Goal: Navigation & Orientation: Find specific page/section

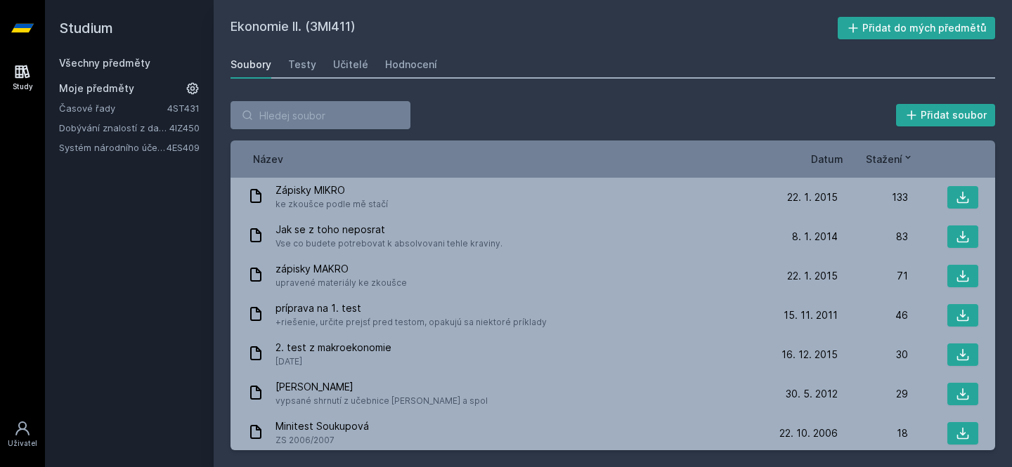
click at [99, 110] on link "Časové řady" at bounding box center [113, 108] width 108 height 14
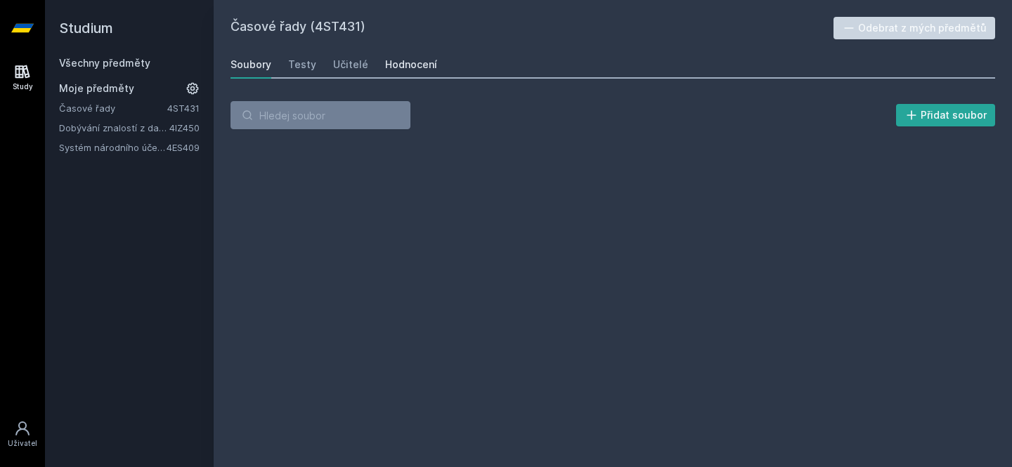
click at [417, 61] on div "Hodnocení" at bounding box center [411, 65] width 52 height 14
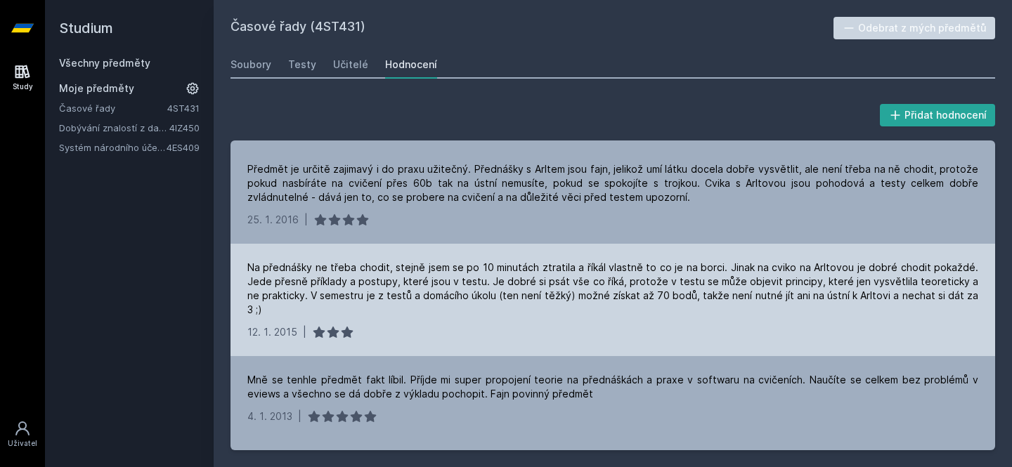
scroll to position [277, 0]
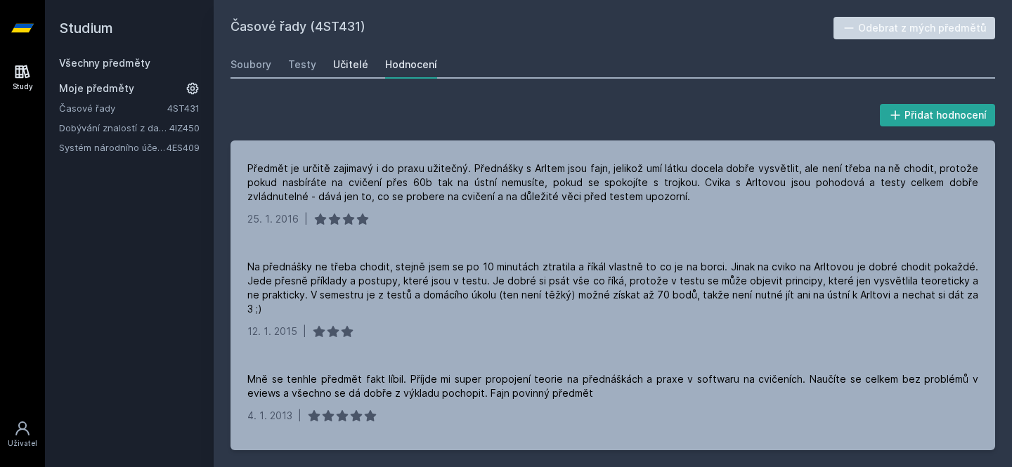
click at [350, 67] on div "Učitelé" at bounding box center [350, 65] width 35 height 14
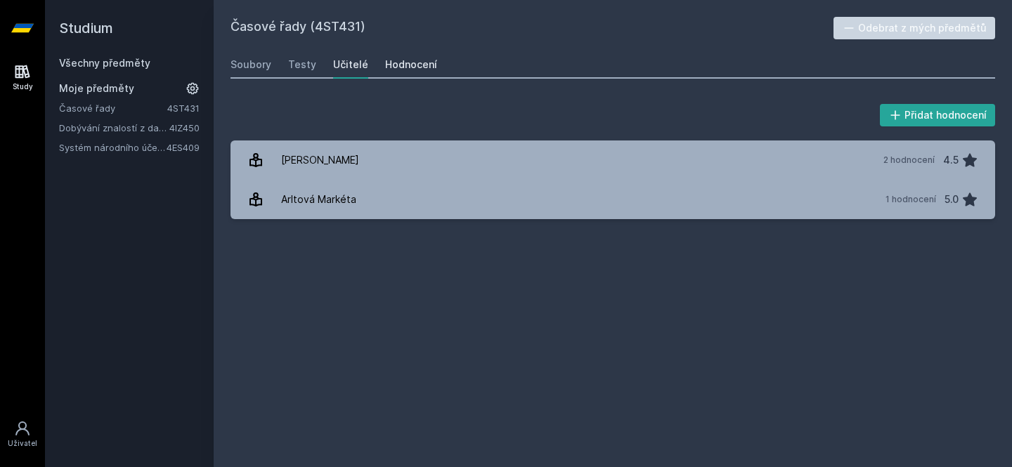
click at [411, 63] on div "Hodnocení" at bounding box center [411, 65] width 52 height 14
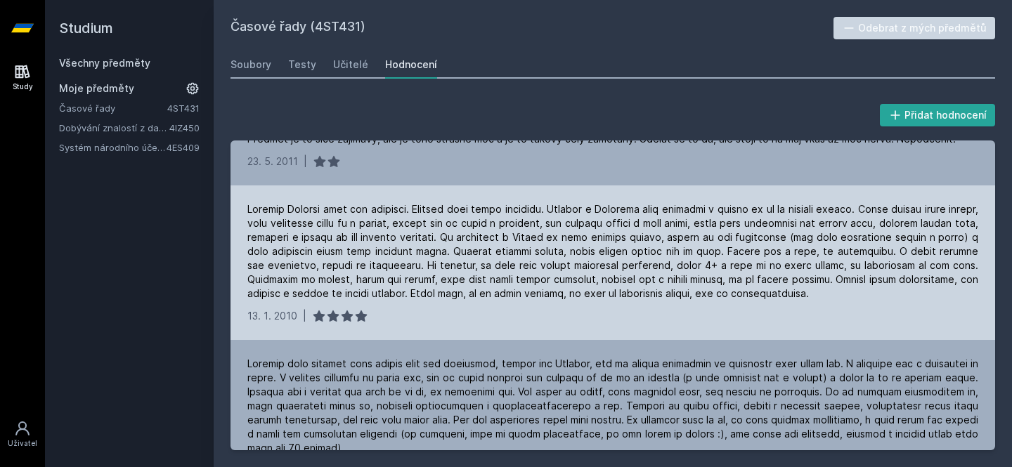
scroll to position [632, 0]
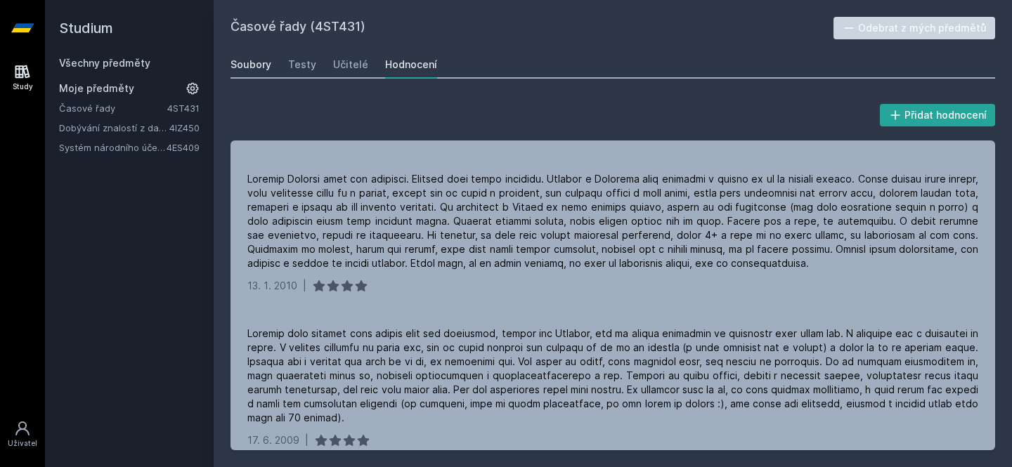
click at [244, 58] on div "Soubory" at bounding box center [251, 65] width 41 height 14
